Goal: Find specific fact: Find specific fact

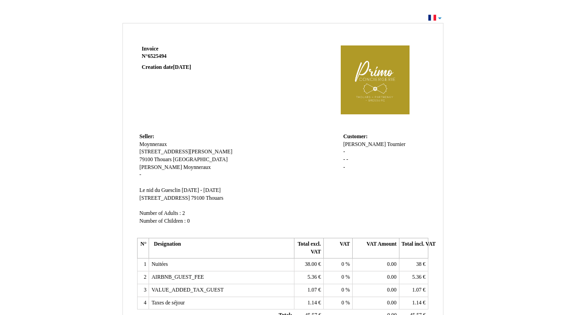
drag, startPoint x: 491, startPoint y: 95, endPoint x: 501, endPoint y: 64, distance: 32.5
click at [494, 89] on div "Invoice Invoice N° 6525494 6525494 Creation date [DATE] Seller: Seller: [PERSON…" at bounding box center [283, 280] width 536 height 518
click at [310, 59] on td at bounding box center [341, 87] width 175 height 88
click at [439, 19] on div "Invoice Invoice N° 6525494 6525494 Creation date [DATE] Seller: Seller: [PERSON…" at bounding box center [282, 275] width 565 height 528
click at [436, 17] on div "Invoice Invoice N° 6525494 6525494 Creation date [DATE] Seller: Seller: [PERSON…" at bounding box center [282, 275] width 565 height 528
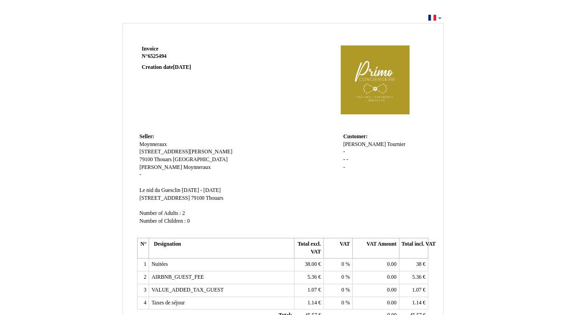
click at [431, 17] on div "Invoice Invoice N° 6525494 6525494 Creation date [DATE] Seller: Seller: [PERSON…" at bounding box center [282, 275] width 565 height 528
click at [436, 17] on div "Invoice Invoice N° 6525494 6525494 Creation date [DATE] Seller: Seller: [PERSON…" at bounding box center [282, 275] width 565 height 528
click at [441, 17] on div "Invoice Invoice N° 6525494 6525494 Creation date [DATE] Seller: Seller: [PERSON…" at bounding box center [282, 275] width 565 height 528
click at [285, 46] on td at bounding box center [341, 87] width 175 height 88
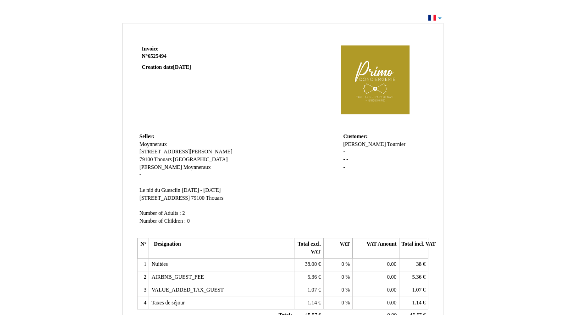
click at [220, 55] on strong "N° 6525494 6525494" at bounding box center [197, 56] width 110 height 7
click at [437, 17] on div "Invoice Invoice N° 6525494 6525494 Creation date [DATE] Seller: Seller: [PERSON…" at bounding box center [282, 275] width 565 height 528
click at [434, 17] on div "Invoice Invoice N° 6525494 6525494 Creation date [DATE] Seller: Seller: [PERSON…" at bounding box center [282, 275] width 565 height 528
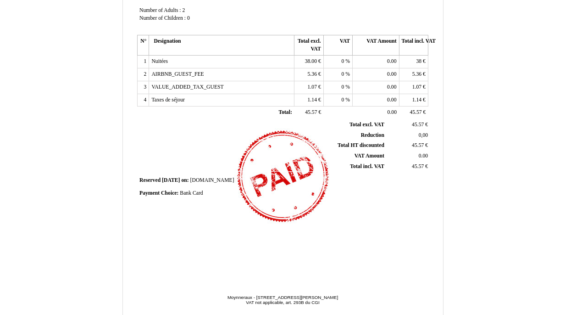
scroll to position [218, 0]
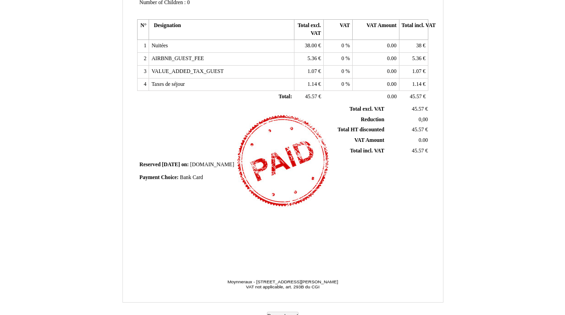
drag, startPoint x: 144, startPoint y: 50, endPoint x: 412, endPoint y: 290, distance: 359.5
click at [412, 293] on div "Invoice Invoice N° 6525494 6525494 Creation date [DATE] Seller: Seller: Moynner…" at bounding box center [283, 63] width 320 height 477
copy div "loremi D° 7732402 Sitametc adip 90 Elitse 3501 Doeius: Temporinci 4 utl etdolor…"
click at [305, 241] on div "Invoice Invoice N° 6525494 6525494 Creation date [DATE] Seller: Seller: Moynner…" at bounding box center [283, 41] width 294 height 433
click at [313, 220] on div "Invoice Invoice N° 6525494 6525494 Creation date [DATE] Seller: Seller: Moynner…" at bounding box center [283, 41] width 294 height 433
